Goal: Navigation & Orientation: Understand site structure

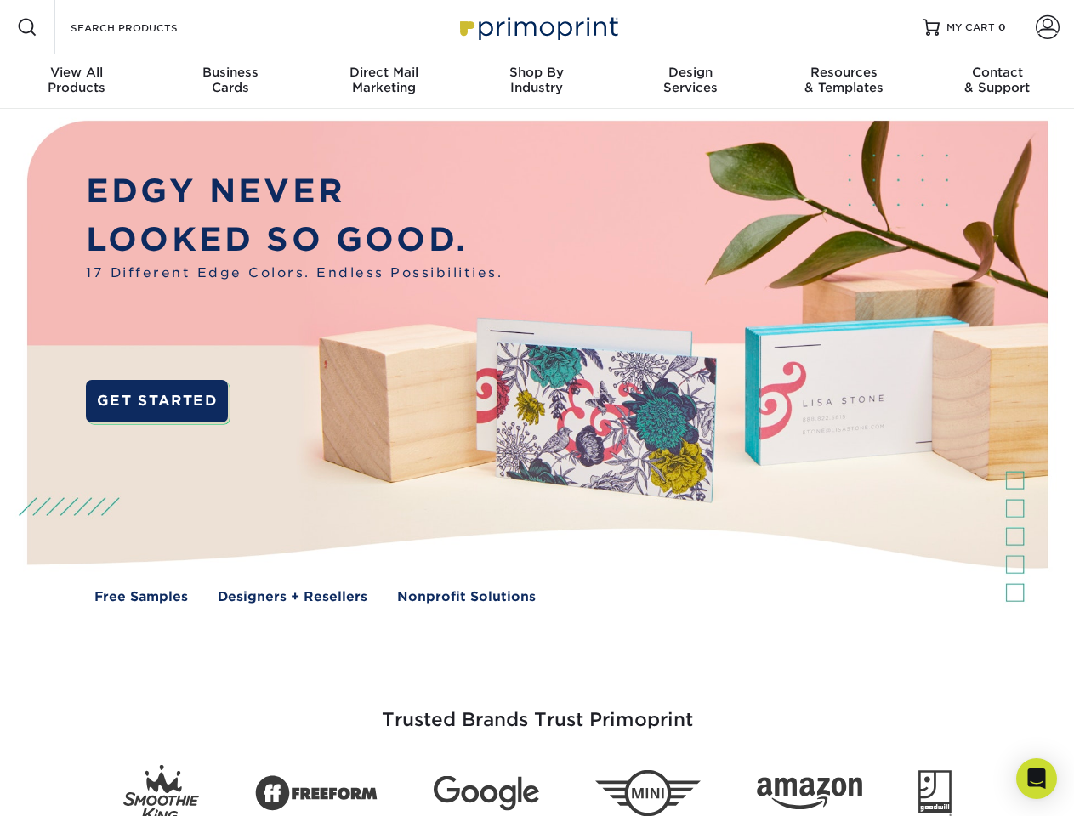
click at [536, 408] on img at bounding box center [536, 374] width 1063 height 531
click at [27, 27] on span at bounding box center [27, 27] width 20 height 20
click at [1047, 27] on span at bounding box center [1048, 27] width 24 height 24
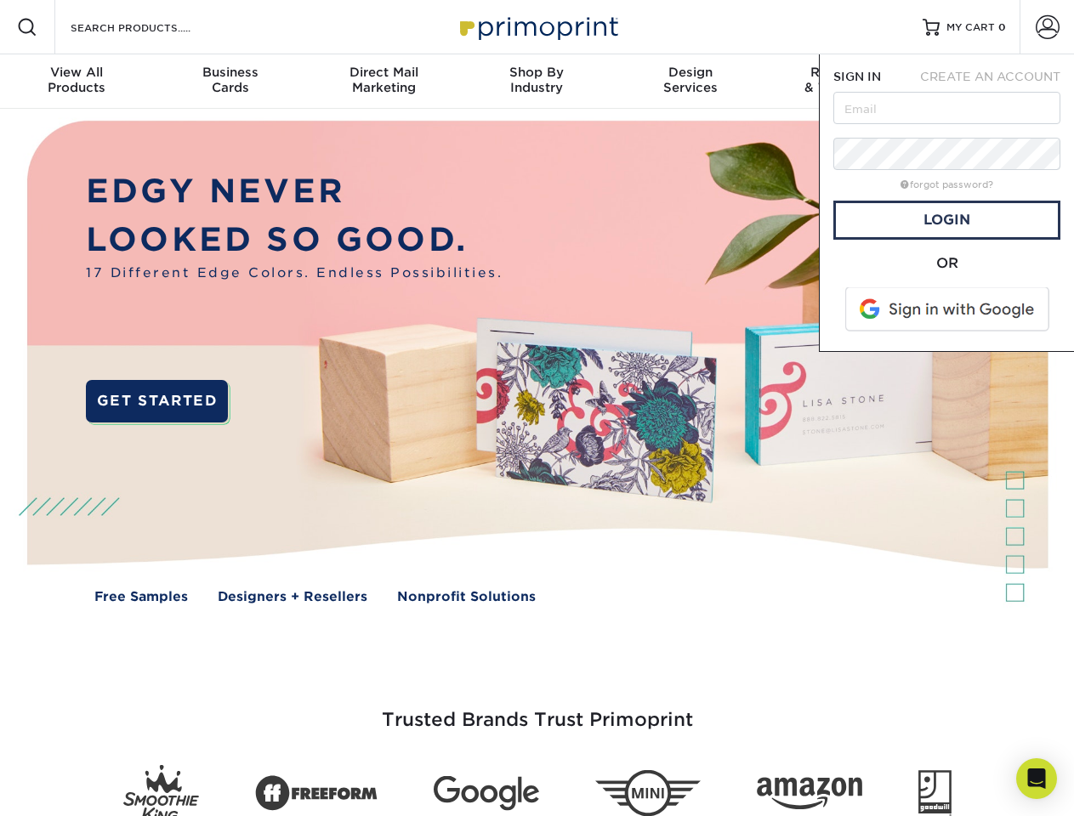
click at [77, 82] on div "View All Products" at bounding box center [76, 80] width 153 height 31
click at [230, 82] on div "Business Cards" at bounding box center [229, 80] width 153 height 31
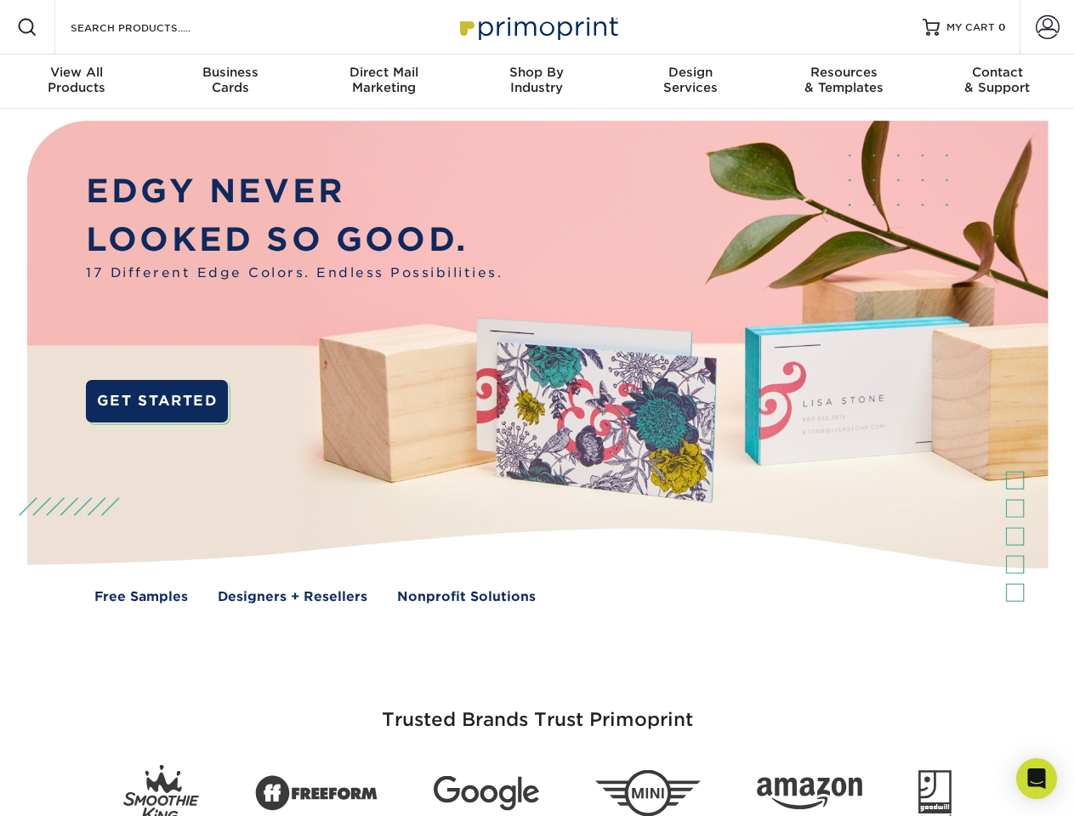
click at [383, 82] on div "Direct Mail Marketing" at bounding box center [383, 80] width 153 height 31
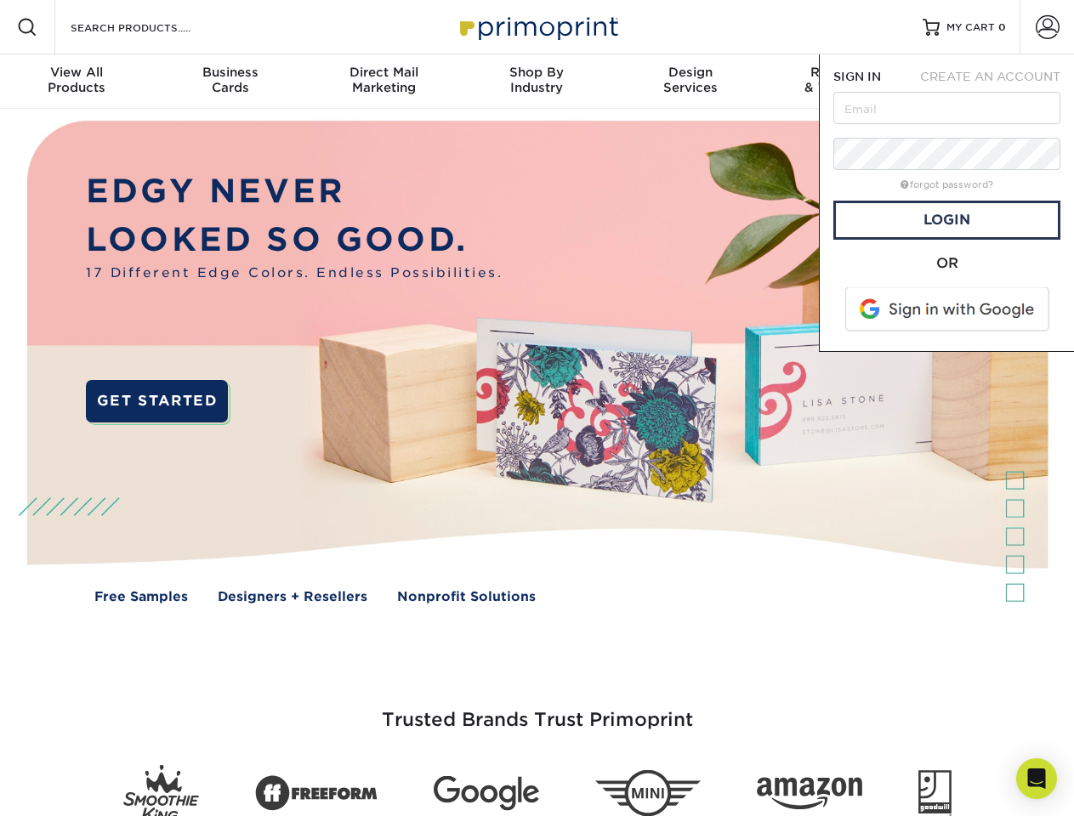
click at [536, 82] on div "Shop By Industry" at bounding box center [536, 80] width 153 height 31
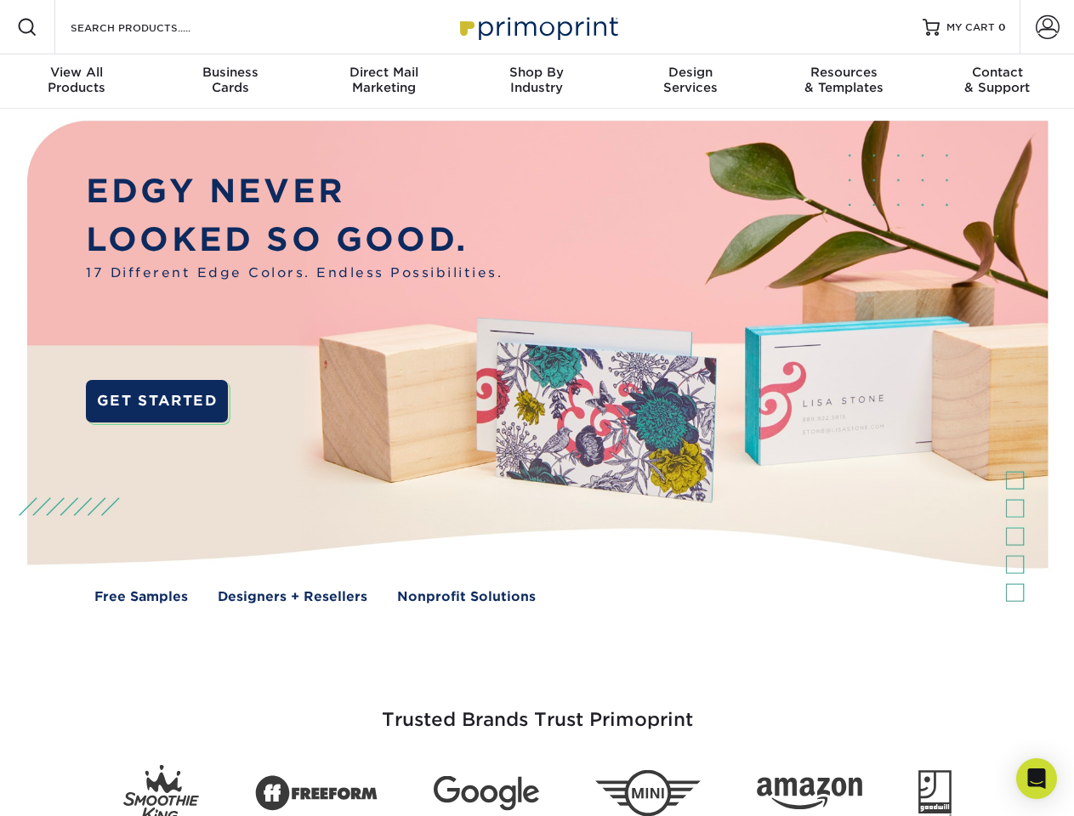
click at [690, 82] on div "Design Services" at bounding box center [690, 80] width 153 height 31
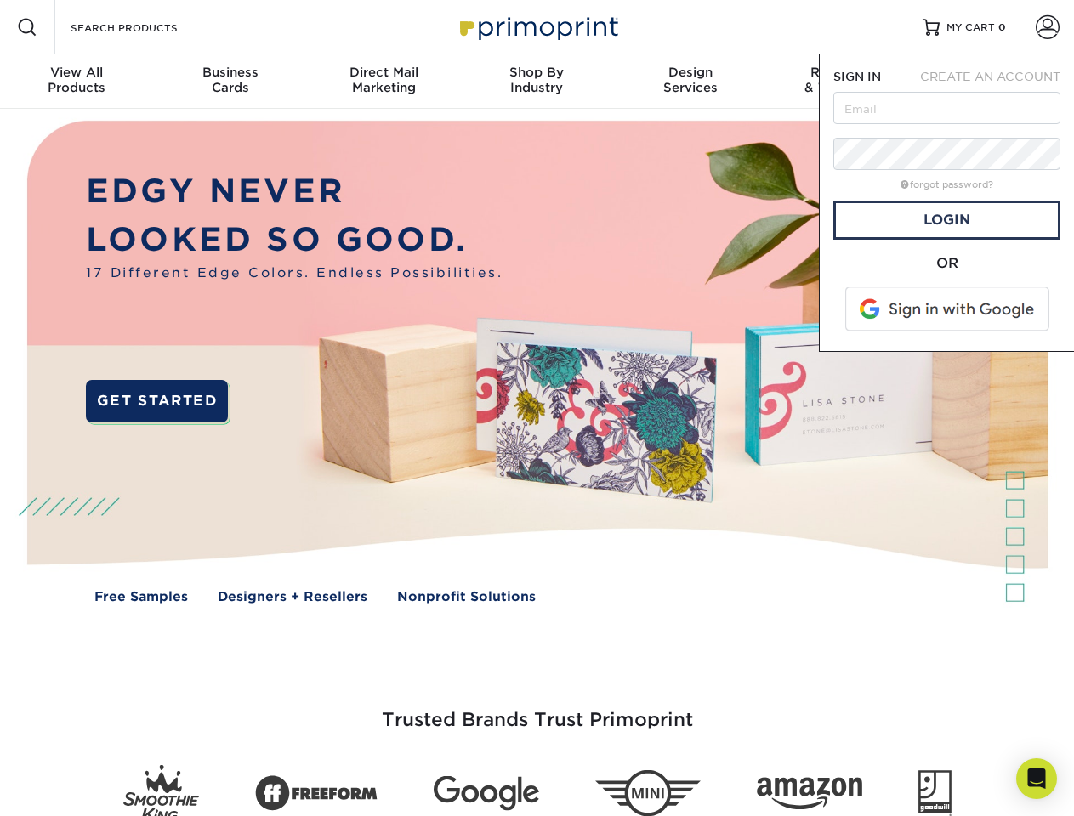
click at [843, 82] on span "SIGN IN" at bounding box center [857, 77] width 48 height 14
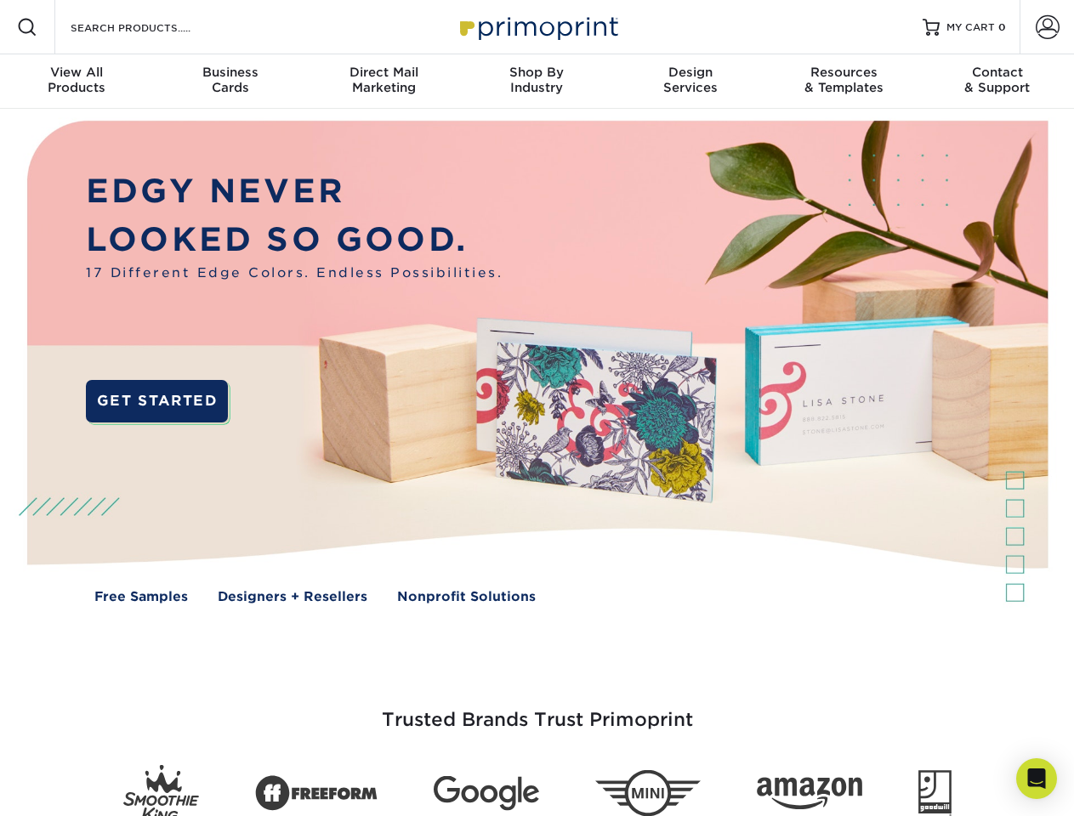
click at [997, 82] on div "Contact & Support" at bounding box center [997, 80] width 153 height 31
